Goal: Task Accomplishment & Management: Complete application form

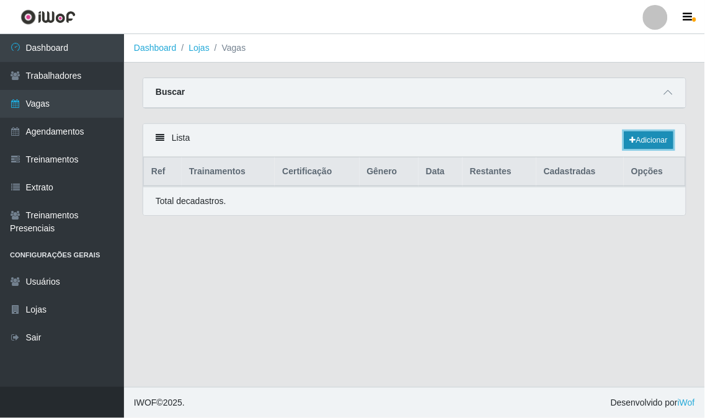
click at [649, 138] on link "Adicionar" at bounding box center [649, 140] width 49 height 17
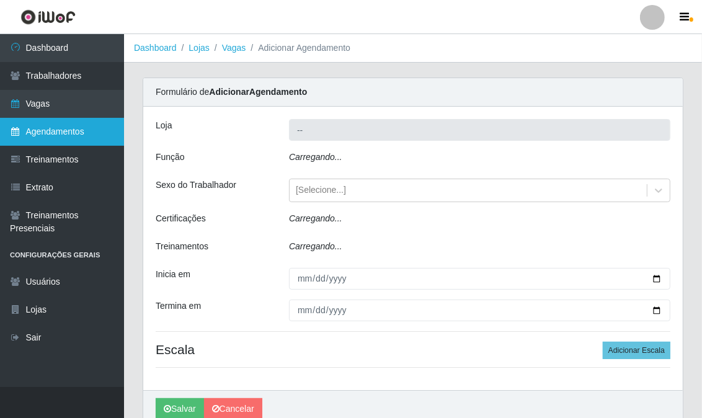
click at [81, 135] on link "Agendamentos" at bounding box center [62, 132] width 124 height 28
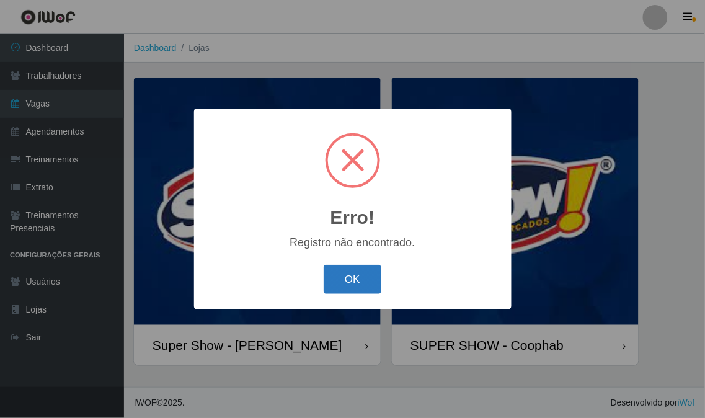
click at [328, 277] on button "OK" at bounding box center [353, 279] width 58 height 29
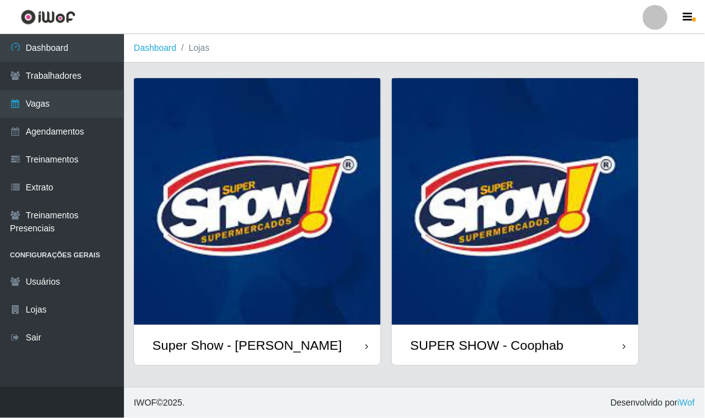
click at [278, 271] on img at bounding box center [257, 201] width 247 height 247
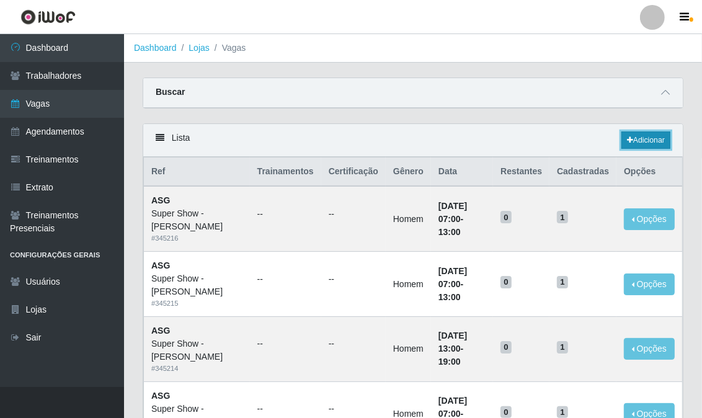
click at [653, 140] on link "Adicionar" at bounding box center [646, 140] width 49 height 17
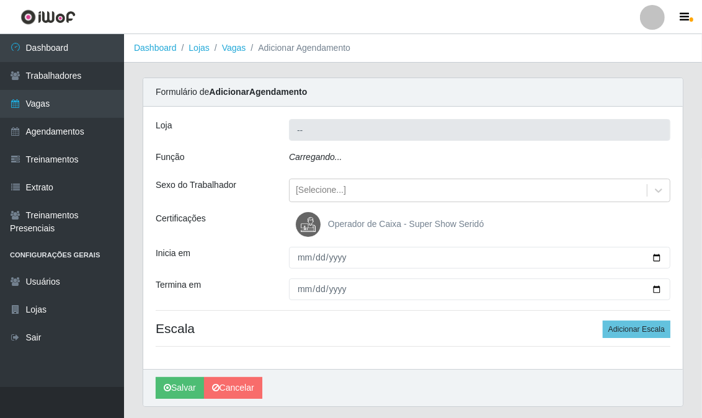
type input "Super Show - [PERSON_NAME]"
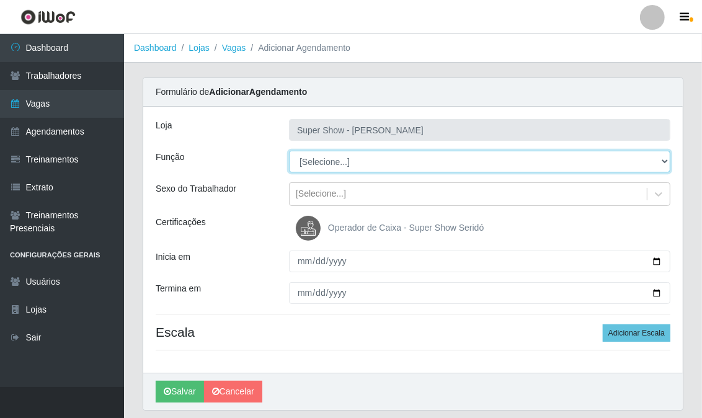
click at [349, 157] on select "[Selecione...] ASG Auxiliar de Estacionamento Balconista Embalador Embalador + …" at bounding box center [480, 162] width 382 height 22
select select "16"
click at [289, 151] on select "[Selecione...] ASG Auxiliar de Estacionamento Balconista Embalador Embalador + …" at bounding box center [480, 162] width 382 height 22
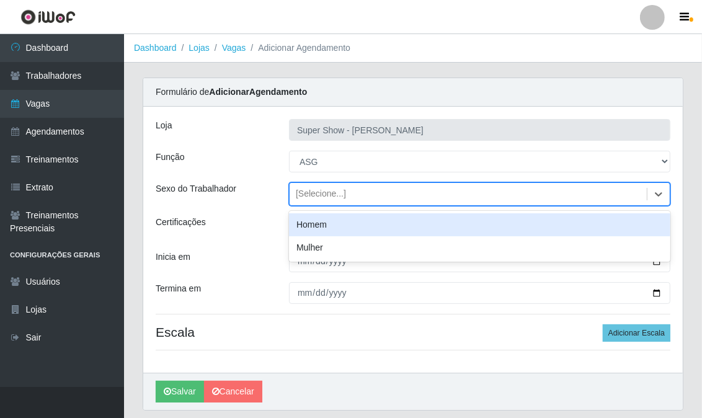
click at [329, 186] on div "[Selecione...]" at bounding box center [468, 194] width 357 height 20
click at [332, 195] on div "[Selecione...]" at bounding box center [321, 194] width 50 height 13
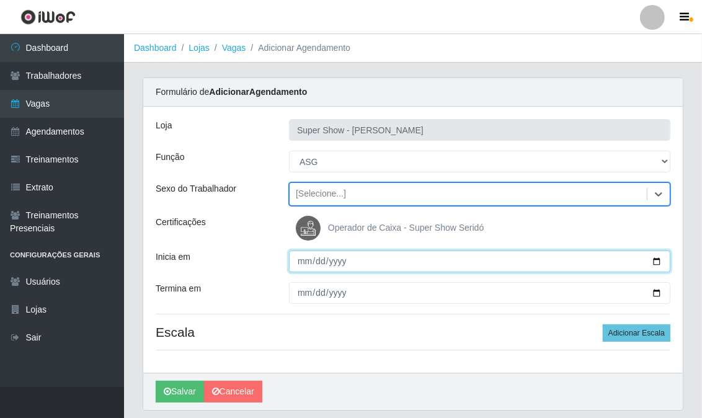
click at [298, 262] on input "Inicia em" at bounding box center [480, 262] width 382 height 22
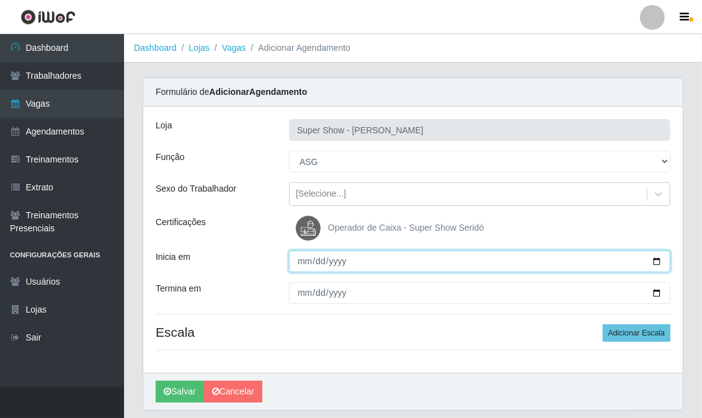
click at [298, 262] on input "Inicia em" at bounding box center [480, 262] width 382 height 22
click at [305, 257] on input "[DATE]" at bounding box center [480, 262] width 382 height 22
type input "[DATE]"
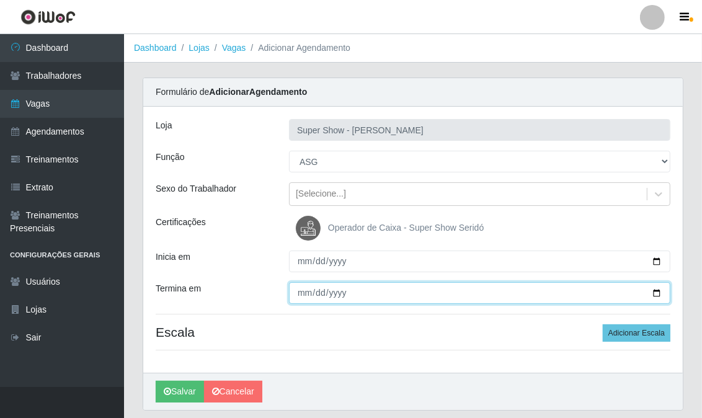
click at [300, 295] on input "Termina em" at bounding box center [480, 293] width 382 height 22
type input "[DATE]"
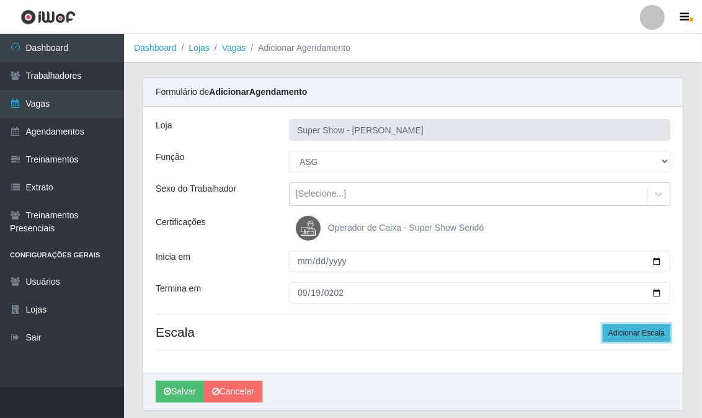
click at [617, 327] on button "Adicionar Escala" at bounding box center [637, 332] width 68 height 17
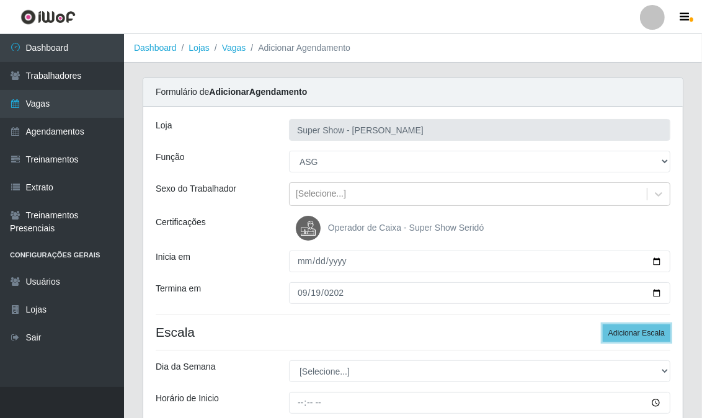
scroll to position [69, 0]
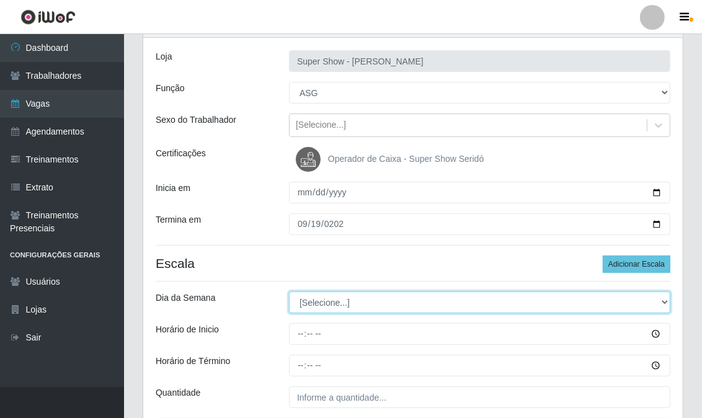
click at [321, 300] on select "[Selecione...] Segunda Terça Quarta Quinta Sexta Sábado Domingo" at bounding box center [480, 303] width 382 height 22
select select "5"
click at [289, 292] on select "[Selecione...] Segunda Terça Quarta Quinta Sexta Sábado Domingo" at bounding box center [480, 303] width 382 height 22
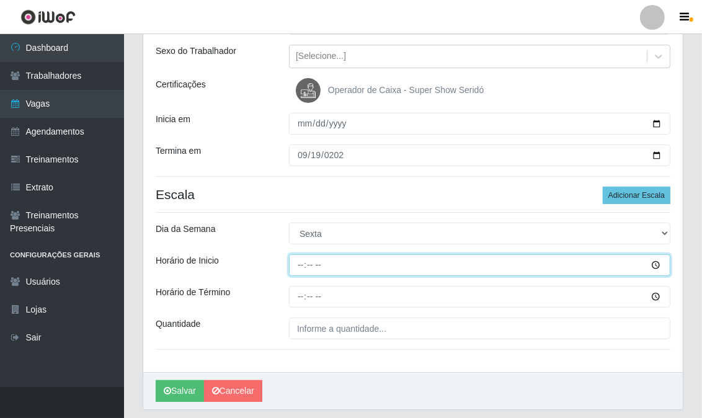
click at [302, 265] on input "Horário de Inicio" at bounding box center [480, 265] width 382 height 22
type input "07:00"
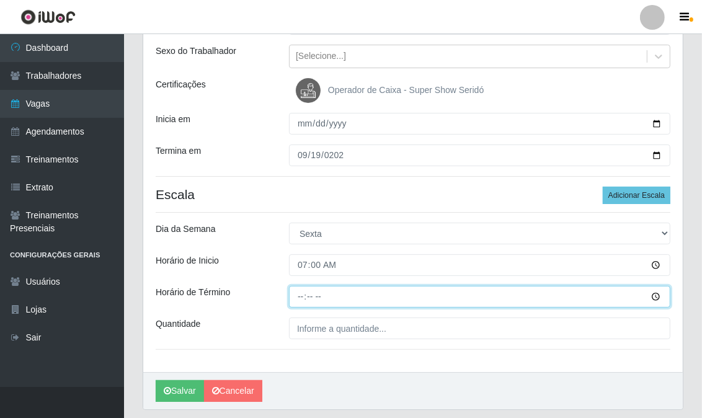
click at [302, 301] on input "Horário de Término" at bounding box center [480, 297] width 382 height 22
click at [354, 294] on input "12:00" at bounding box center [480, 297] width 382 height 22
click at [334, 295] on input "12:00" at bounding box center [480, 297] width 382 height 22
click at [312, 295] on input "12:00" at bounding box center [480, 297] width 382 height 22
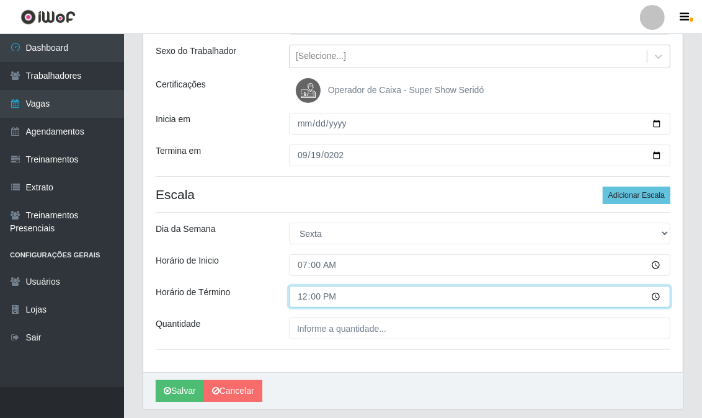
click at [305, 296] on input "12:00" at bounding box center [480, 297] width 382 height 22
type input "13:00"
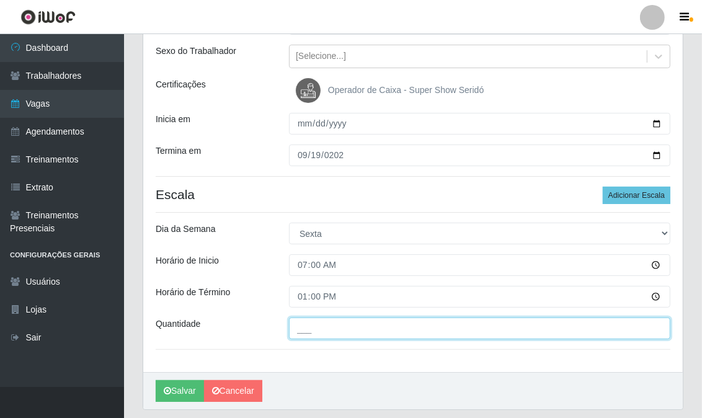
click at [325, 325] on input "___" at bounding box center [480, 329] width 382 height 22
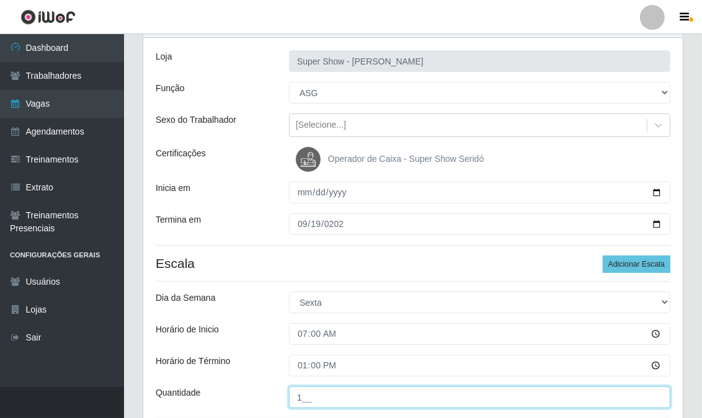
scroll to position [0, 0]
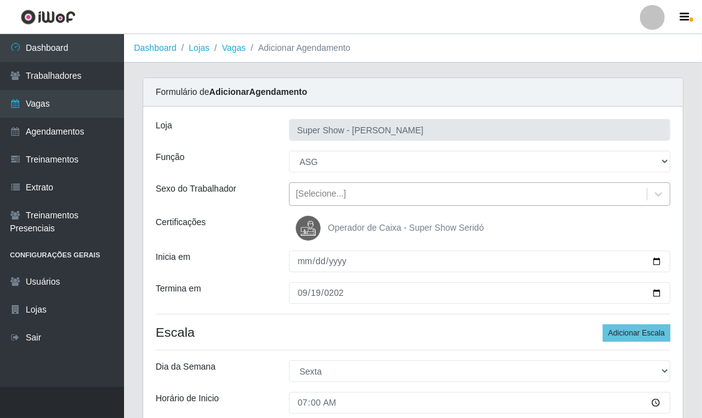
type input "1__"
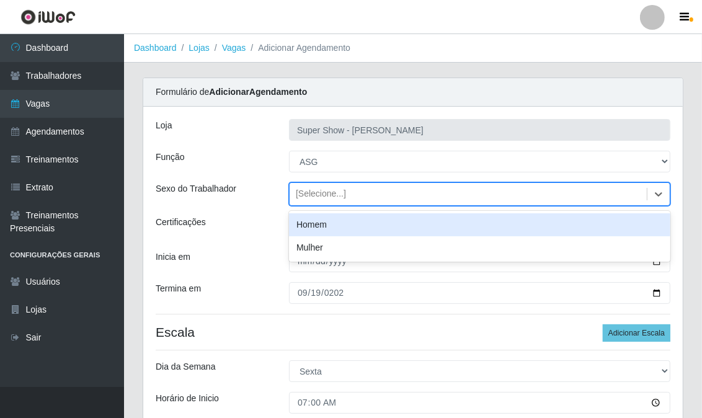
click at [321, 191] on div "[Selecione...]" at bounding box center [321, 194] width 50 height 13
click at [329, 226] on div "Homem" at bounding box center [480, 224] width 382 height 23
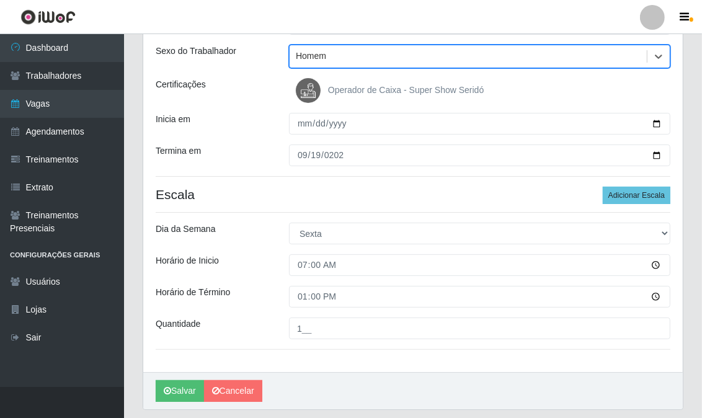
scroll to position [176, 0]
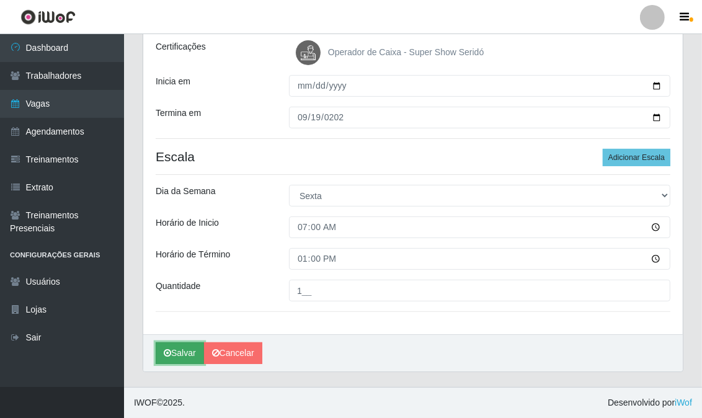
click at [182, 352] on button "Salvar" at bounding box center [180, 353] width 48 height 22
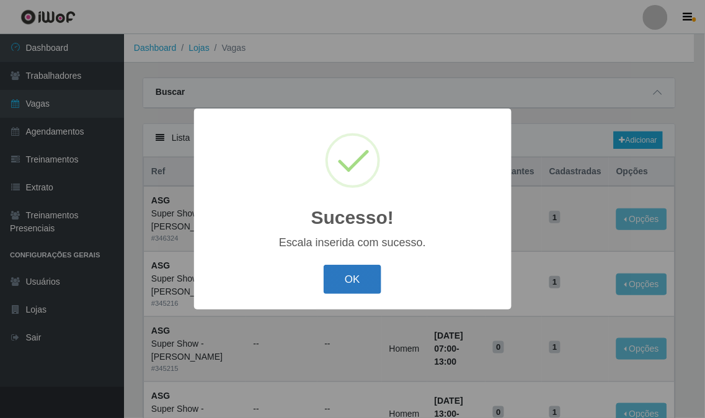
click at [354, 281] on button "OK" at bounding box center [353, 279] width 58 height 29
